Goal: Find specific page/section: Find specific page/section

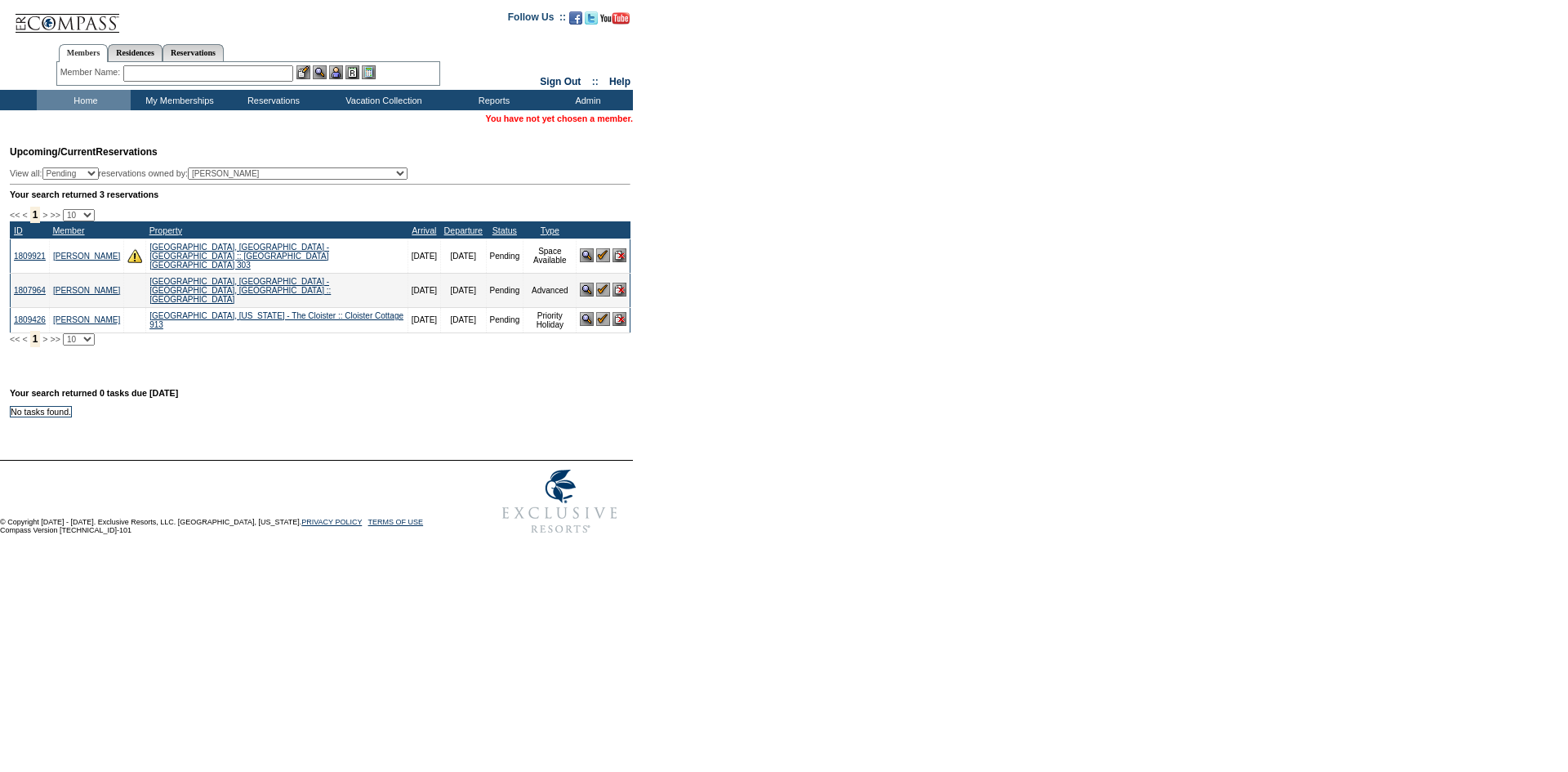
click at [260, 75] on input "text" at bounding box center [208, 73] width 170 height 16
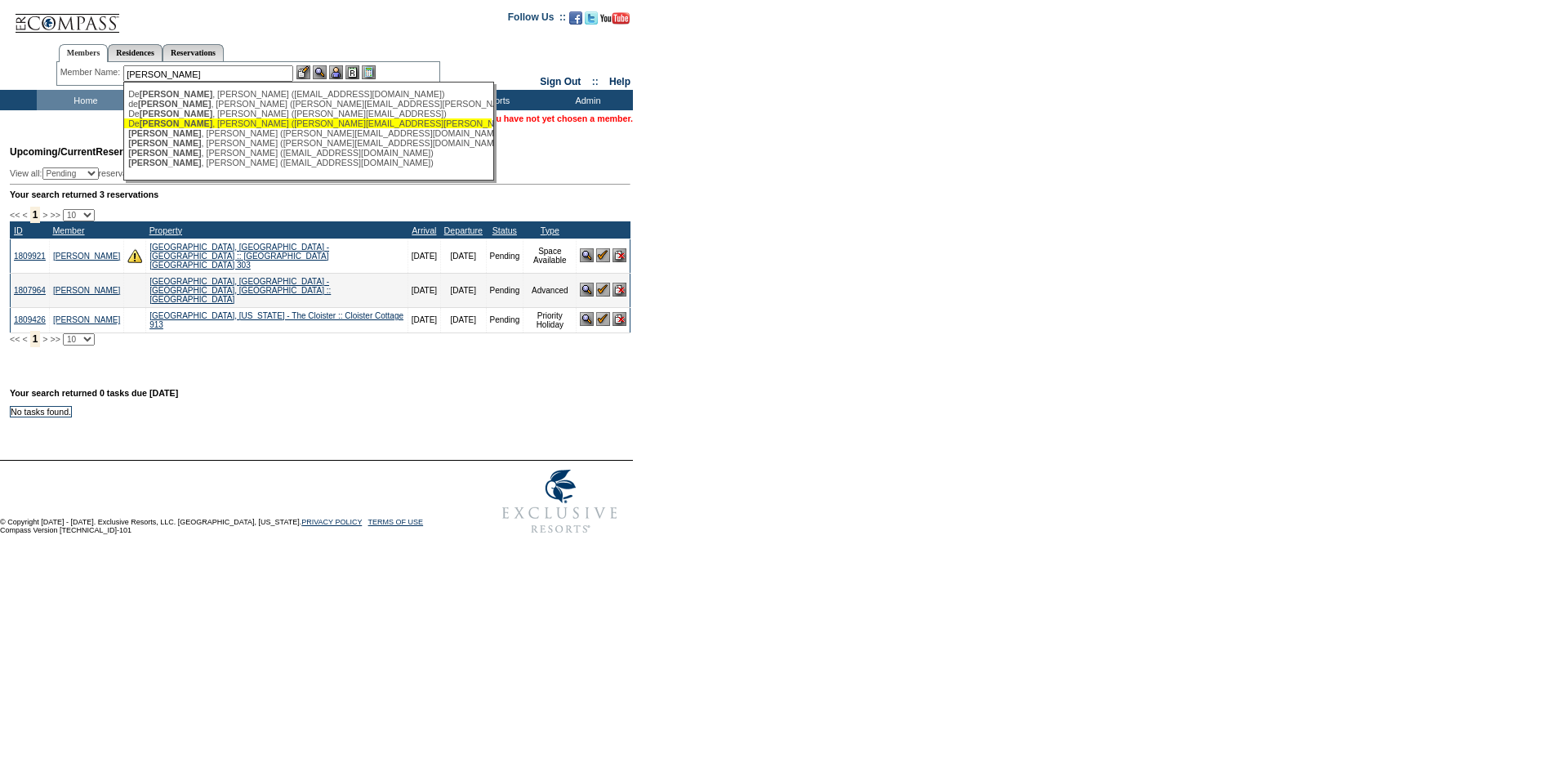
scroll to position [13, 0]
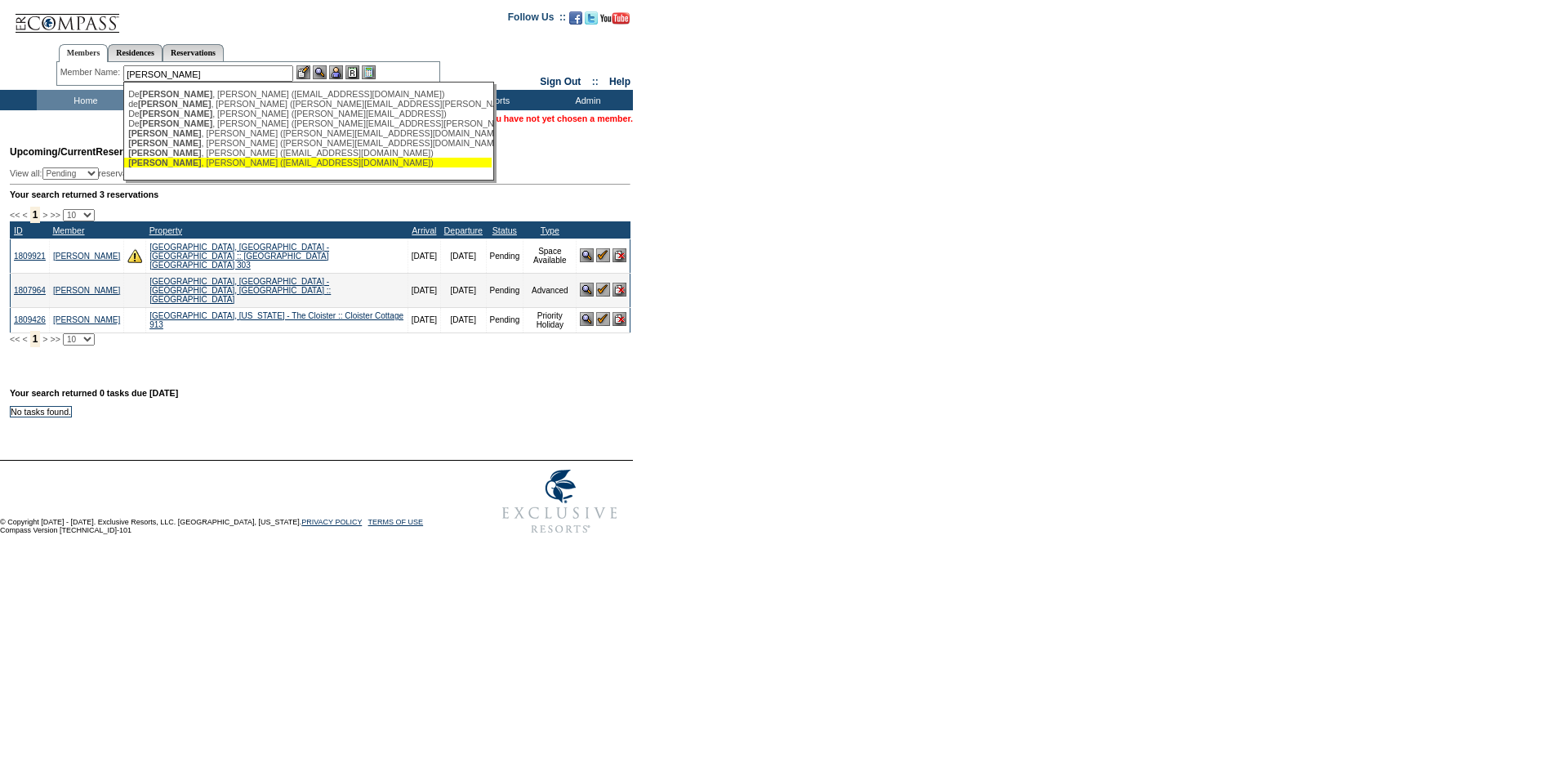
click at [244, 161] on div "[PERSON_NAME] ([EMAIL_ADDRESS][DOMAIN_NAME])" at bounding box center [308, 163] width 360 height 10
type input "[PERSON_NAME] ([EMAIL_ADDRESS][DOMAIN_NAME])"
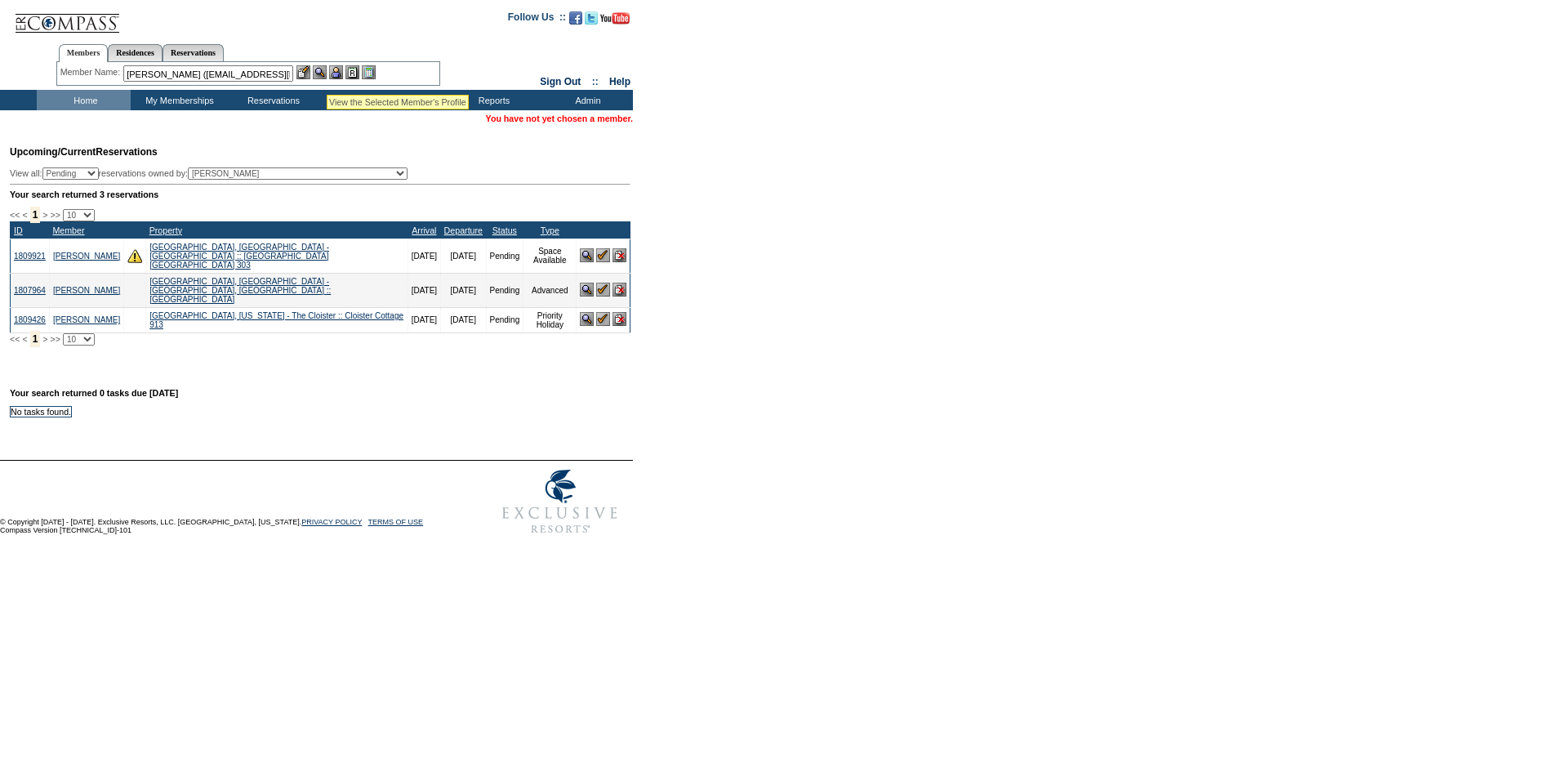
click at [327, 74] on img at bounding box center [319, 72] width 14 height 14
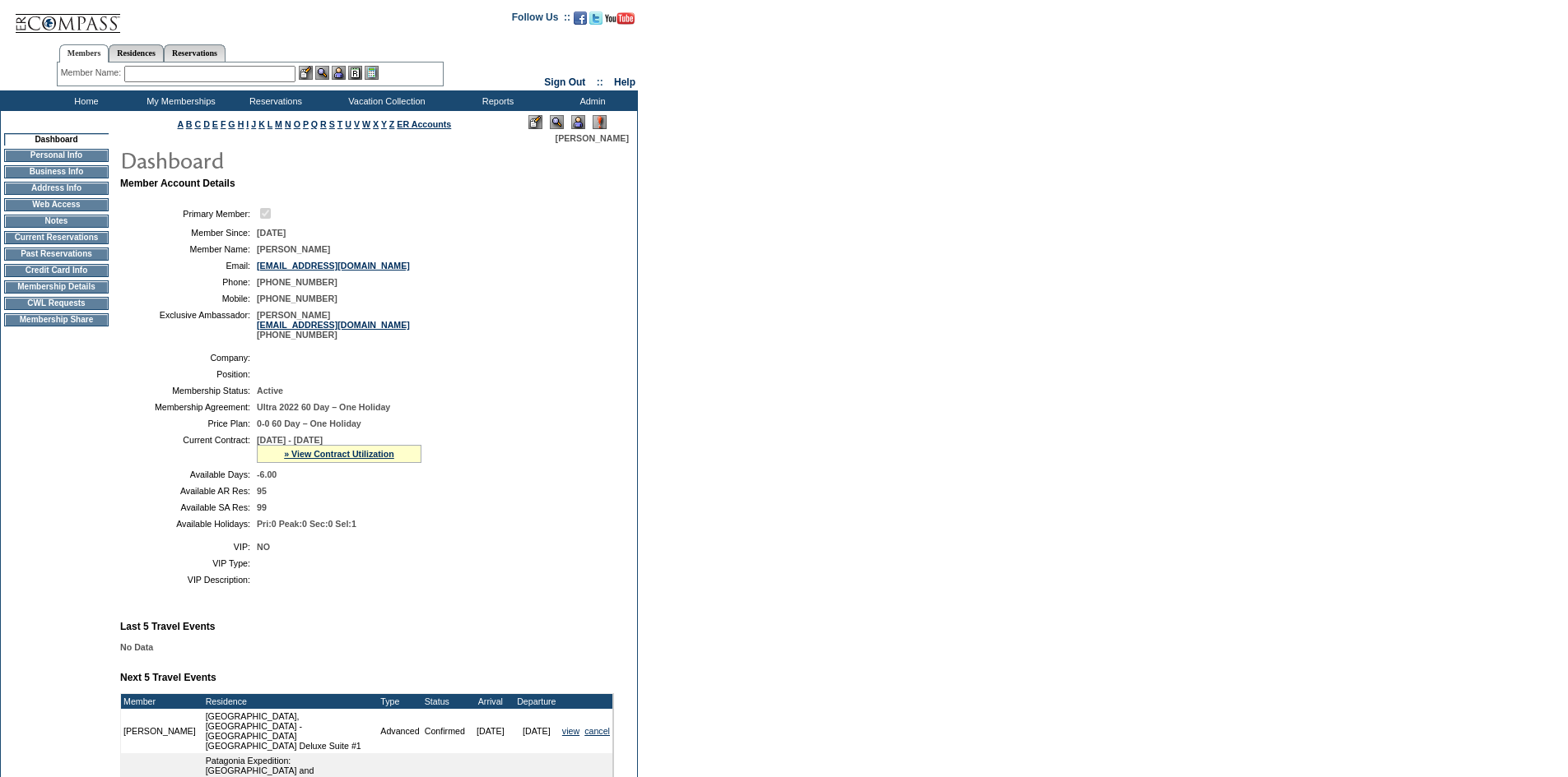
click at [278, 71] on input "text" at bounding box center [210, 74] width 172 height 17
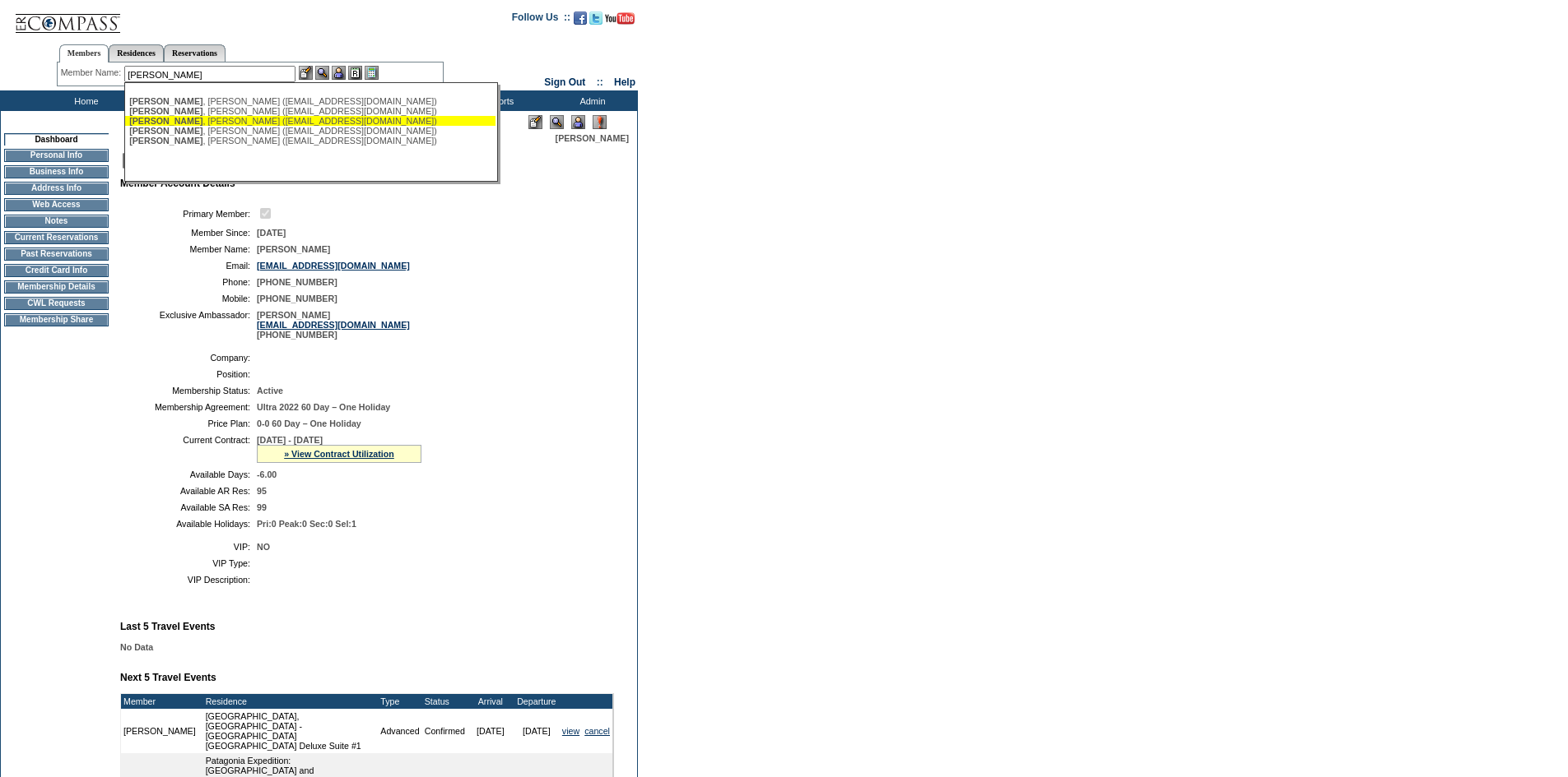
click at [286, 121] on div "Blackwell , Heather (hrb1055@gmail.com)" at bounding box center [310, 121] width 362 height 10
type input "Blackwell, Heather (hrb1055@gmail.com)"
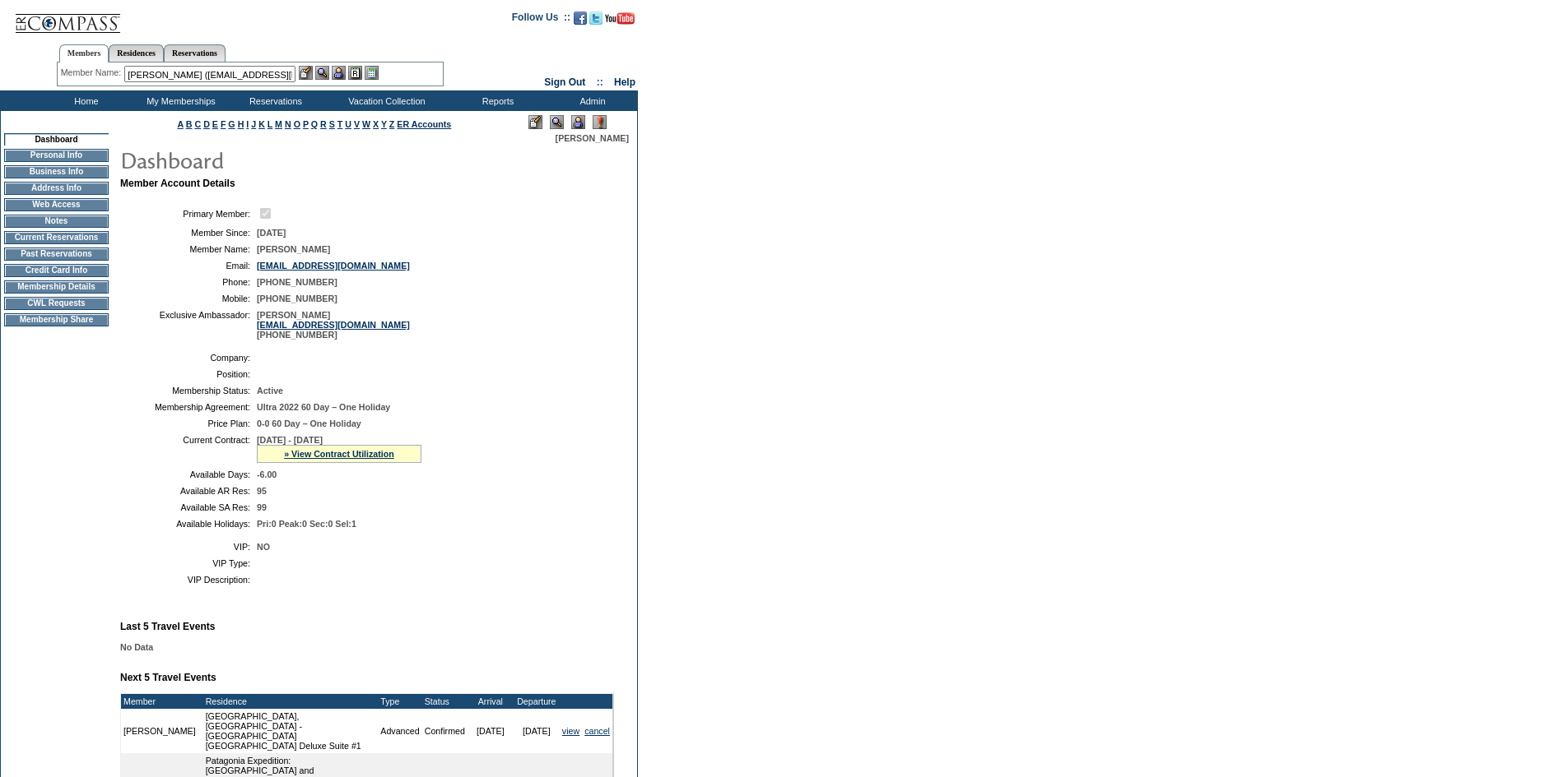
click at [327, 73] on img at bounding box center [322, 72] width 14 height 14
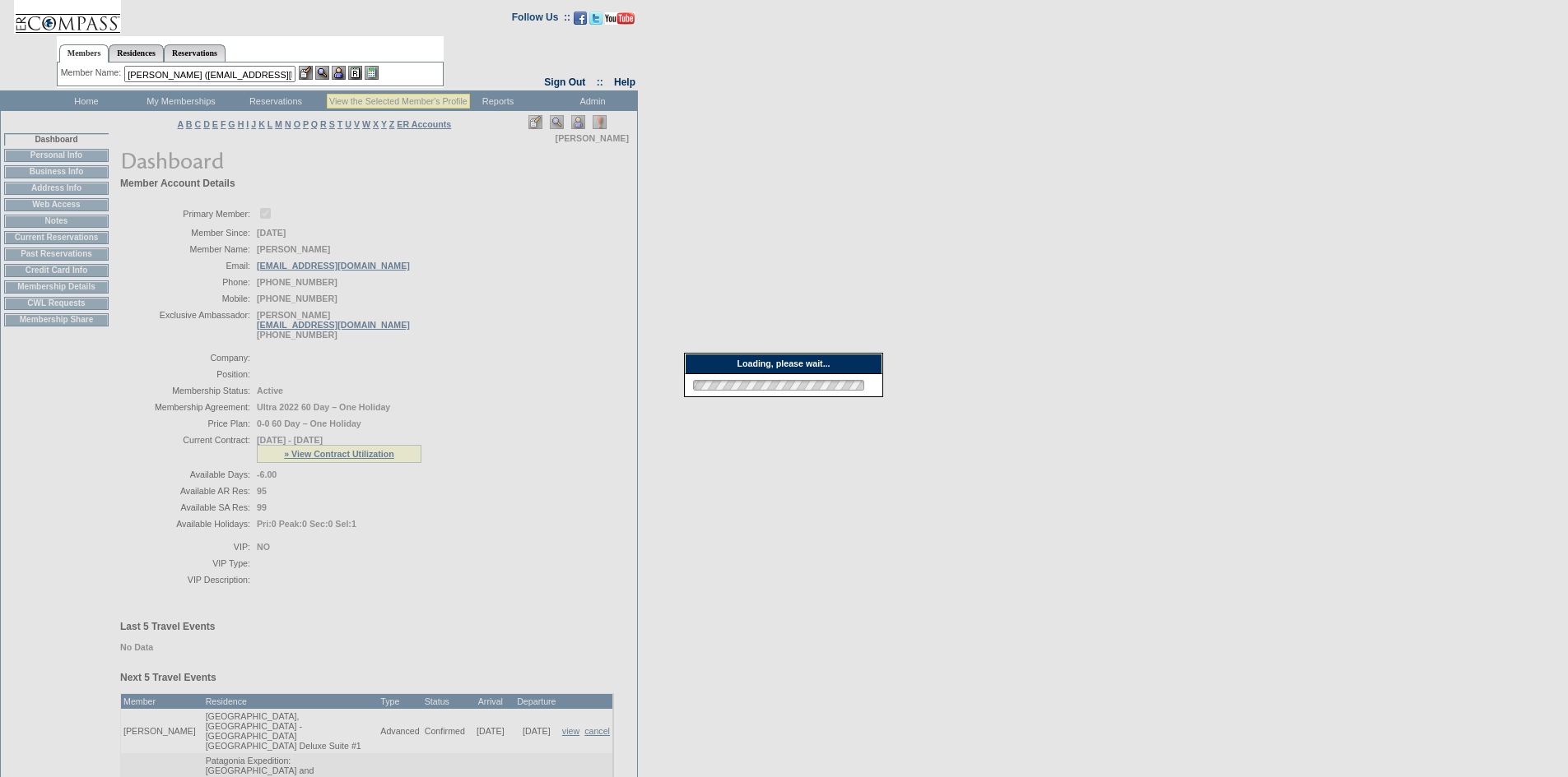
click at [327, 73] on img at bounding box center [322, 72] width 14 height 14
